Goal: Navigation & Orientation: Find specific page/section

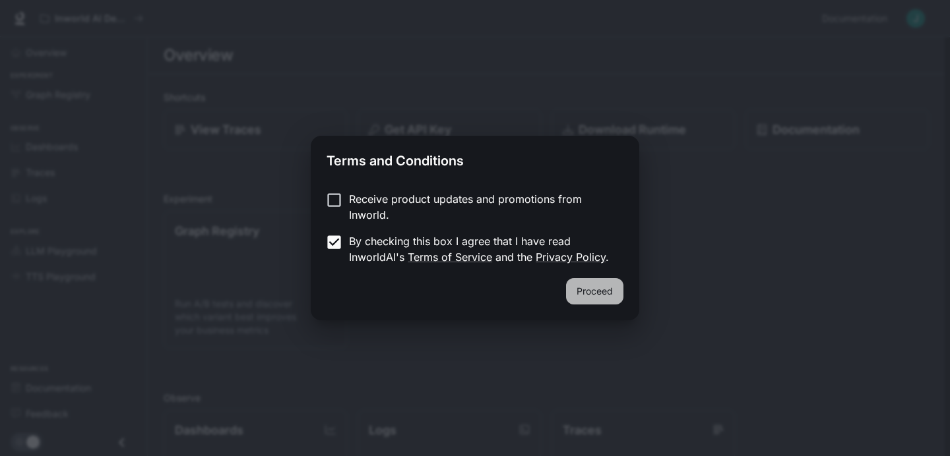
click at [595, 301] on button "Proceed" at bounding box center [594, 291] width 57 height 26
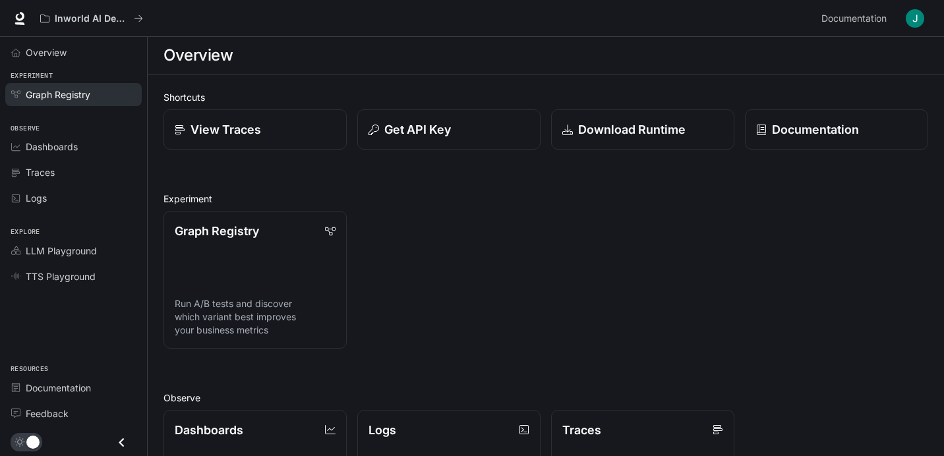
click at [83, 88] on span "Graph Registry" at bounding box center [58, 95] width 65 height 14
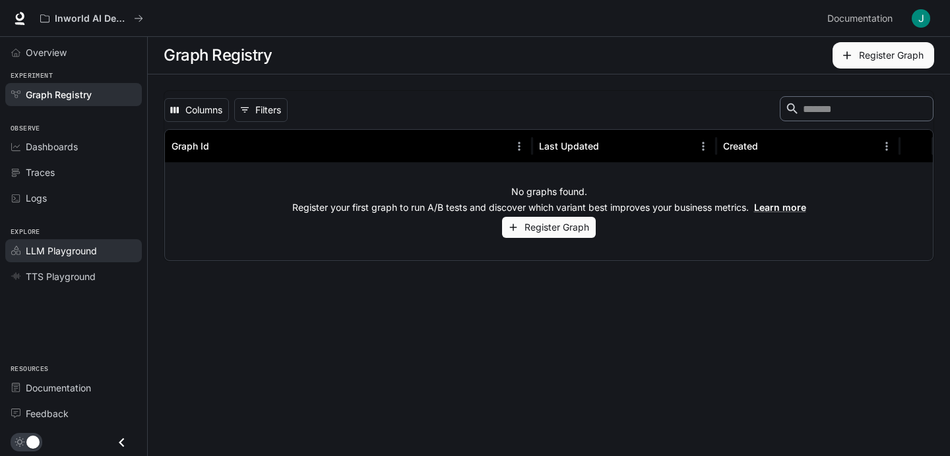
click at [82, 243] on link "LLM Playground" at bounding box center [73, 250] width 137 height 23
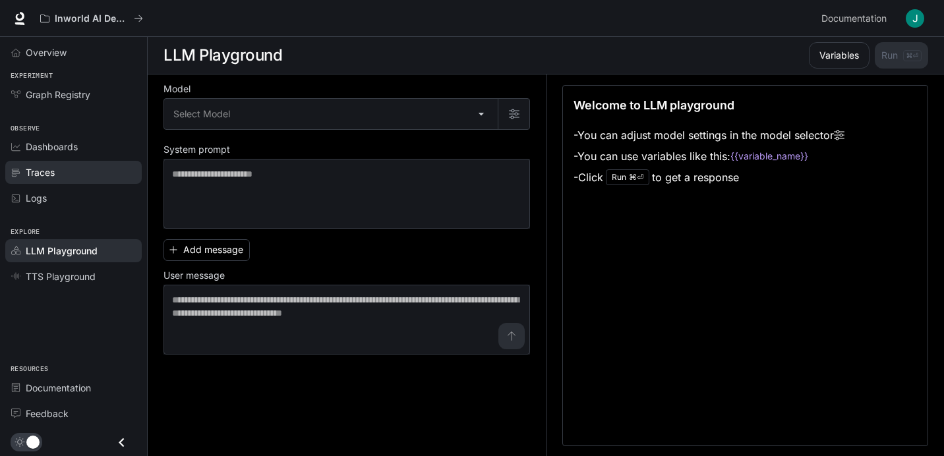
click at [66, 167] on div "Traces" at bounding box center [81, 173] width 110 height 14
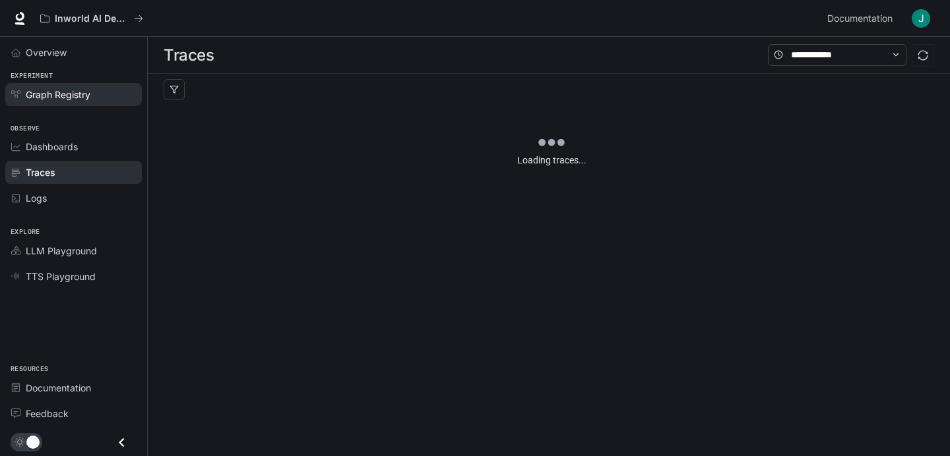
click at [88, 92] on span "Graph Registry" at bounding box center [58, 95] width 65 height 14
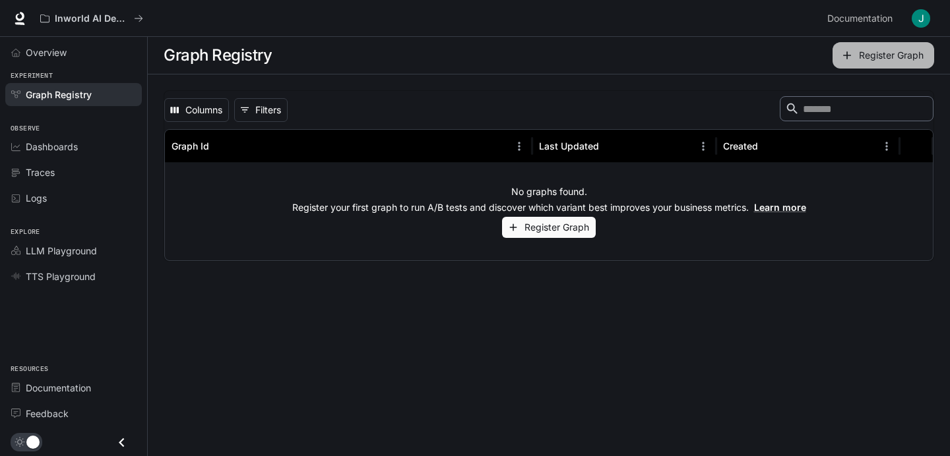
click at [847, 55] on icon "button" at bounding box center [847, 55] width 8 height 8
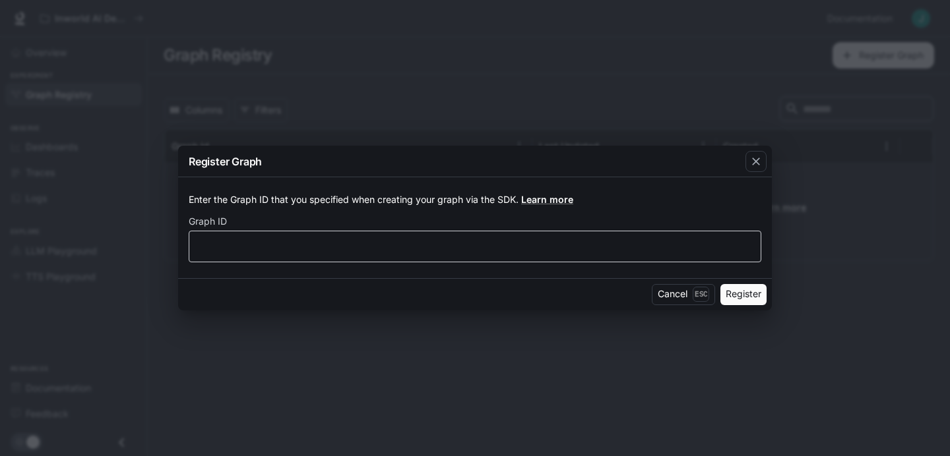
click at [491, 257] on div "​" at bounding box center [475, 247] width 572 height 32
click at [754, 169] on div "button" at bounding box center [755, 161] width 21 height 21
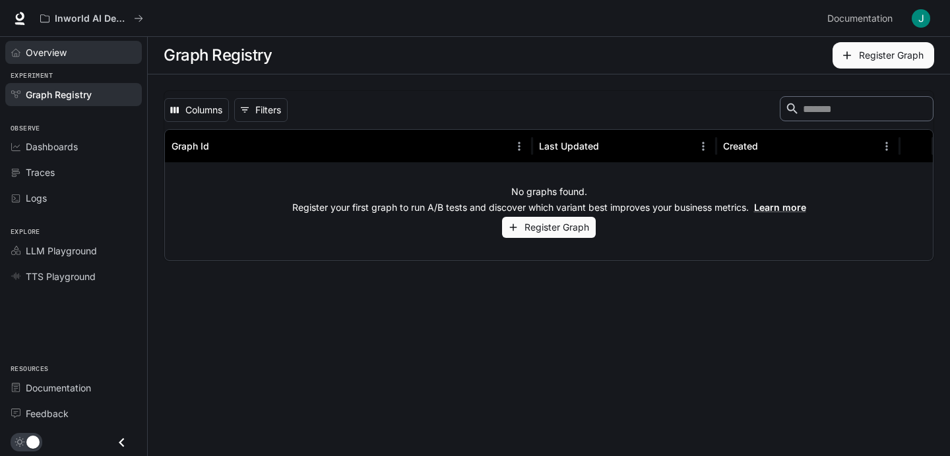
click at [53, 56] on span "Overview" at bounding box center [46, 53] width 41 height 14
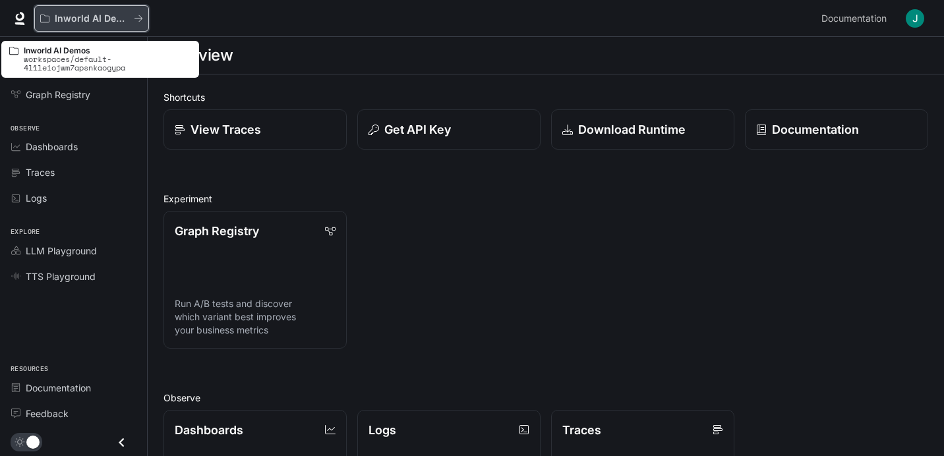
click at [142, 16] on icon "All workspaces" at bounding box center [138, 18] width 9 height 9
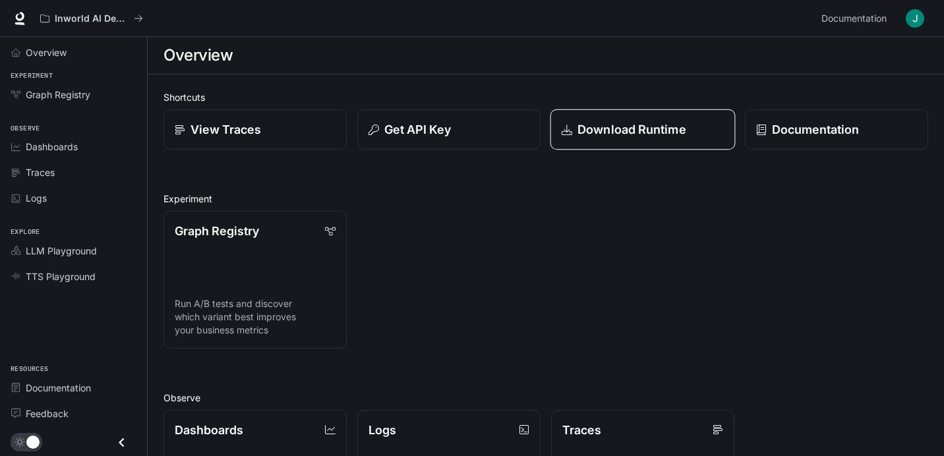
click at [644, 140] on link "Download Runtime" at bounding box center [643, 129] width 185 height 41
